Goal: Task Accomplishment & Management: Manage account settings

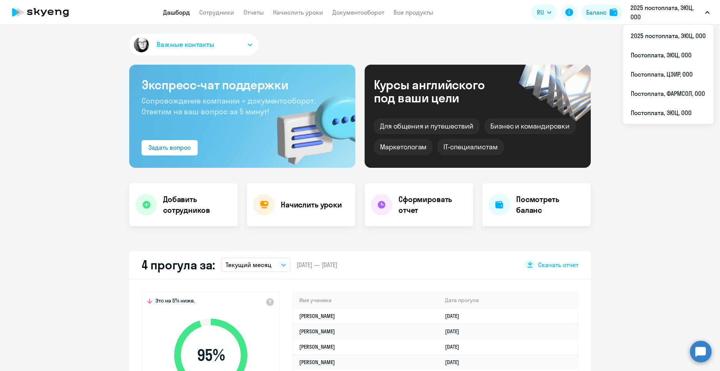
select select "30"
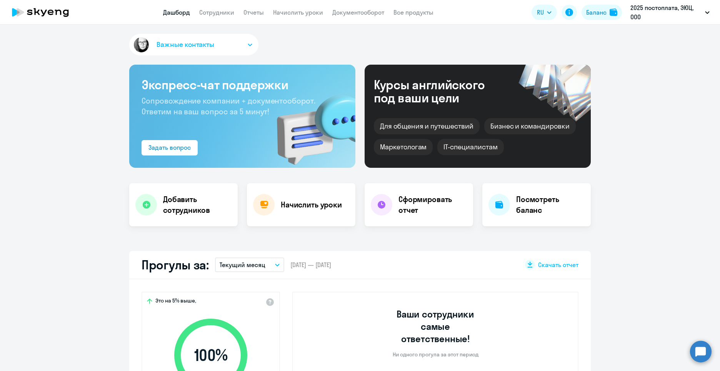
select select "30"
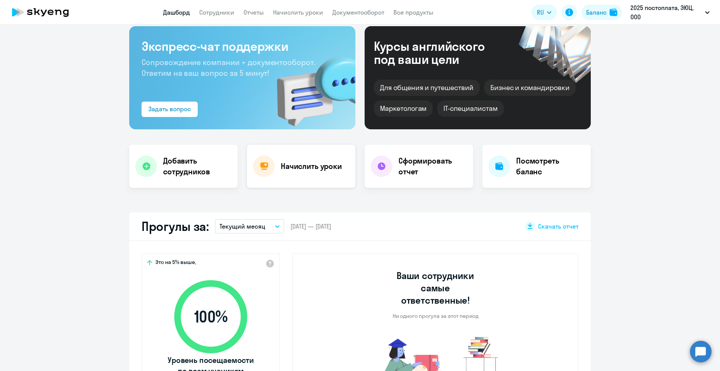
drag, startPoint x: 0, startPoint y: 0, endPoint x: 311, endPoint y: 171, distance: 354.8
click at [311, 171] on h4 "Начислить уроки" at bounding box center [311, 166] width 61 height 11
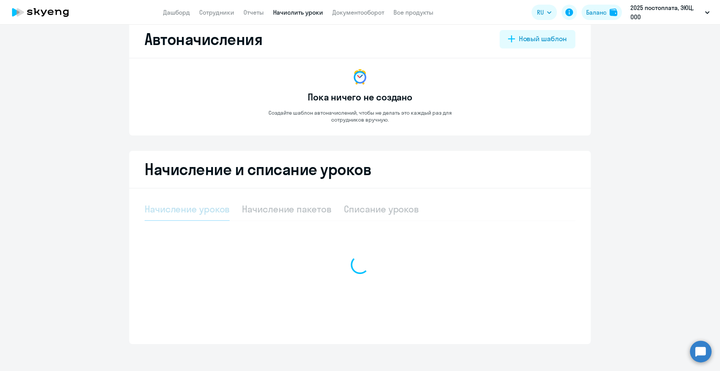
select select "10"
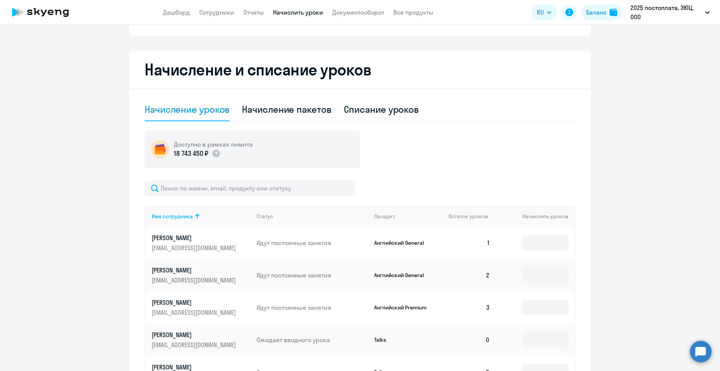
scroll to position [208, 0]
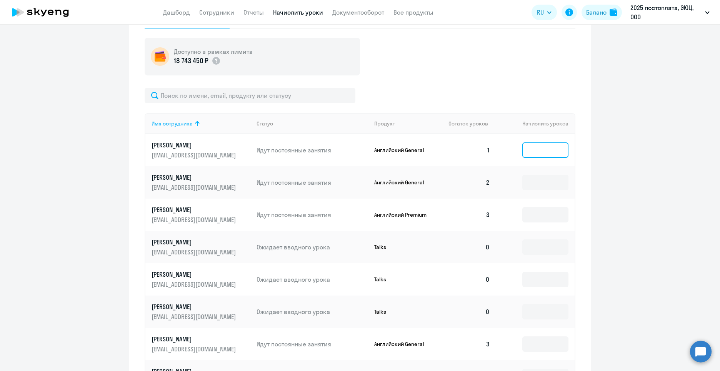
click at [530, 151] on input at bounding box center [545, 149] width 46 height 15
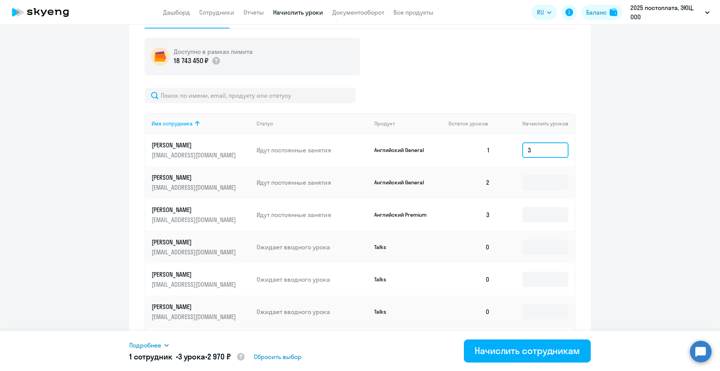
scroll to position [358, 0]
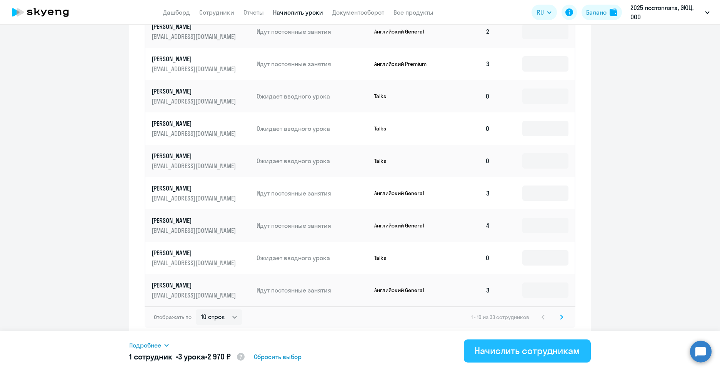
type input "3"
click at [536, 354] on div "Начислить сотрудникам" at bounding box center [526, 350] width 105 height 12
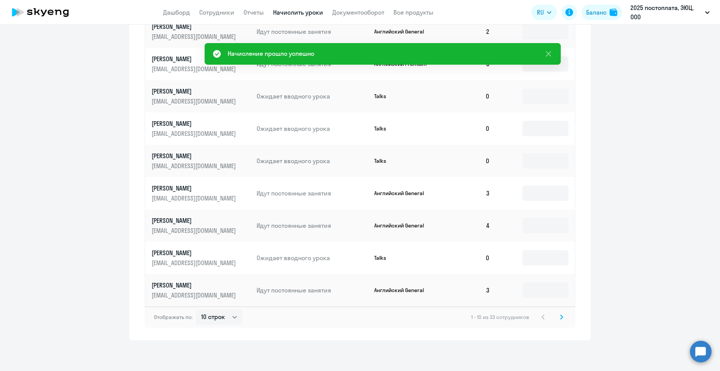
click at [560, 318] on svg-icon at bounding box center [561, 316] width 9 height 9
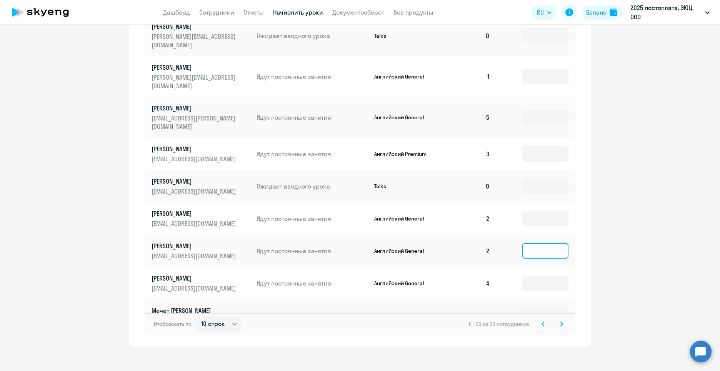
click at [526, 243] on input at bounding box center [545, 250] width 46 height 15
click at [557, 319] on svg-icon at bounding box center [561, 323] width 9 height 9
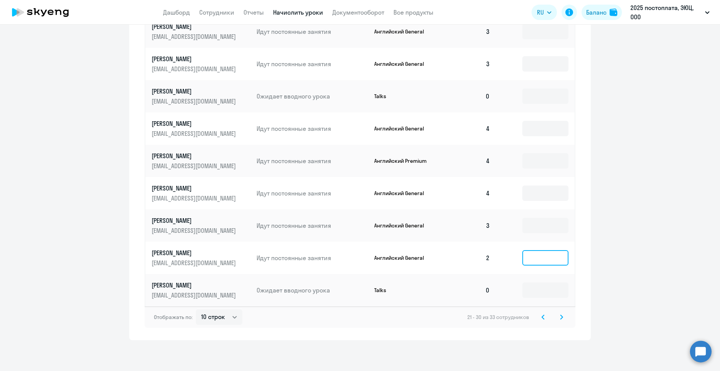
click at [555, 260] on input at bounding box center [545, 257] width 46 height 15
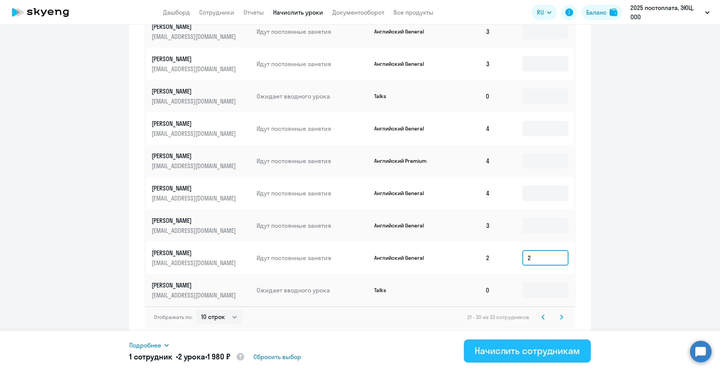
type input "2"
click at [523, 348] on div "Начислить сотрудникам" at bounding box center [526, 350] width 105 height 12
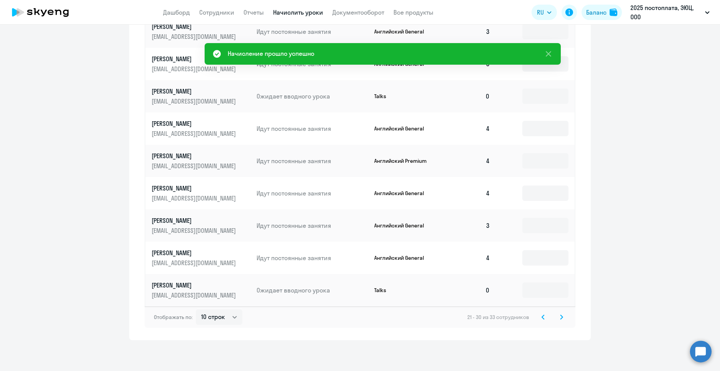
click at [560, 318] on icon at bounding box center [561, 316] width 2 height 4
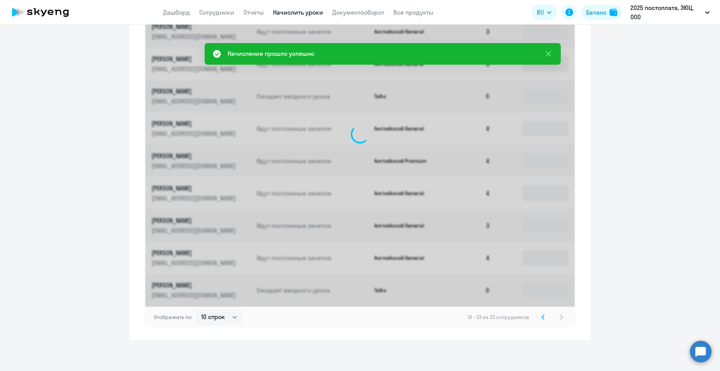
scroll to position [132, 0]
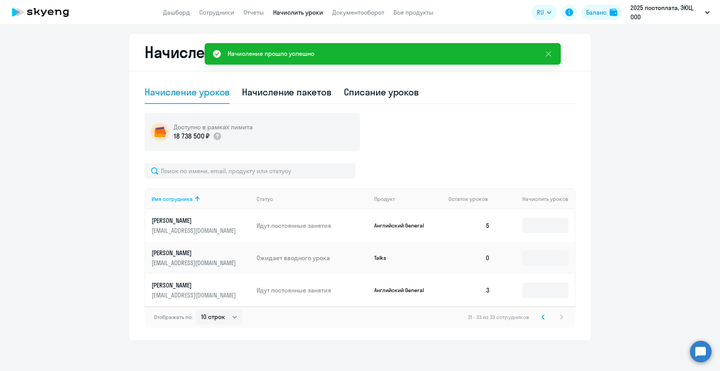
click at [542, 319] on svg-icon at bounding box center [542, 316] width 9 height 9
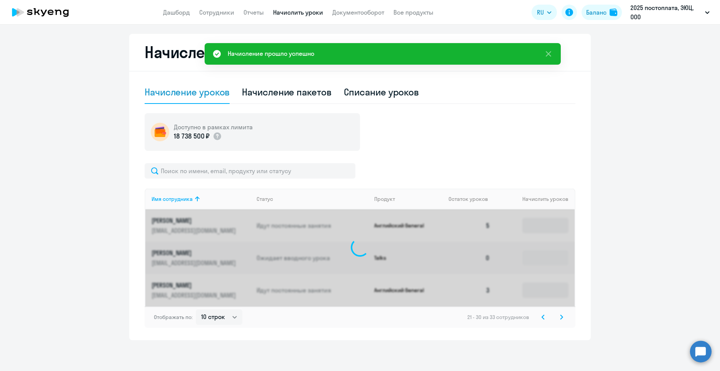
scroll to position [358, 0]
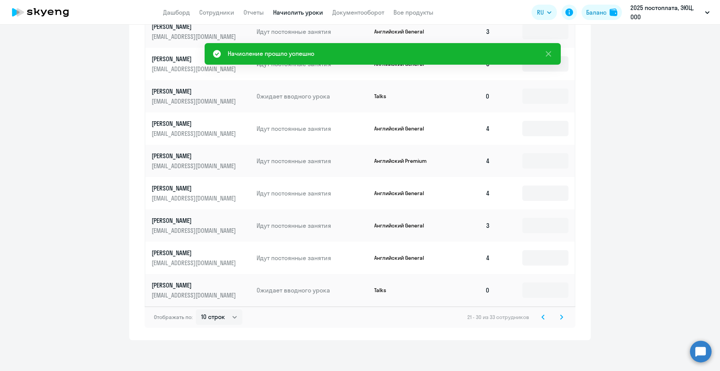
click at [542, 319] on svg-icon at bounding box center [542, 316] width 9 height 9
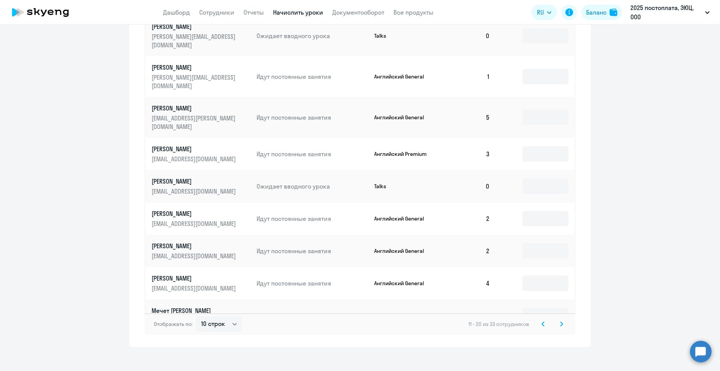
click at [541, 321] on icon at bounding box center [542, 323] width 3 height 5
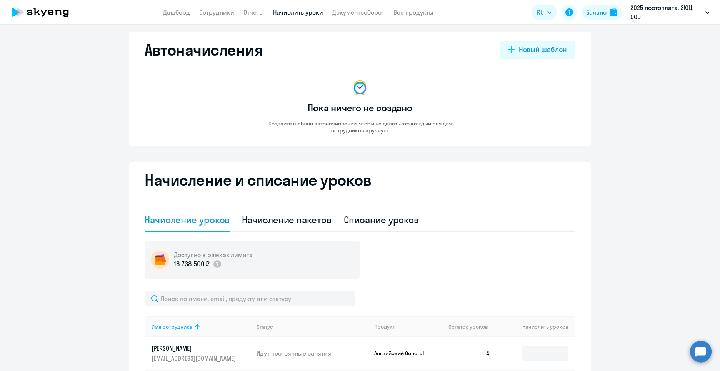
scroll to position [0, 0]
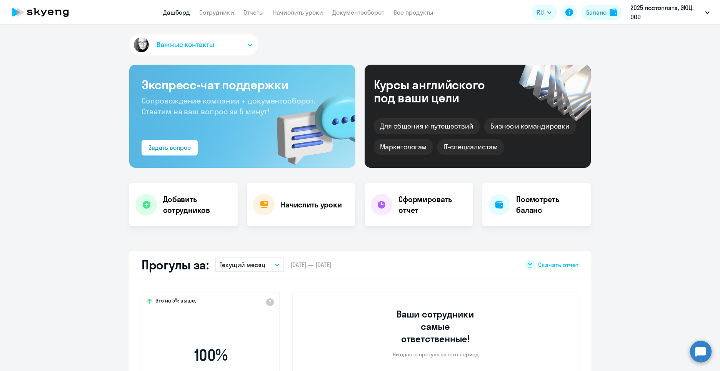
select select "30"
